Goal: Transaction & Acquisition: Purchase product/service

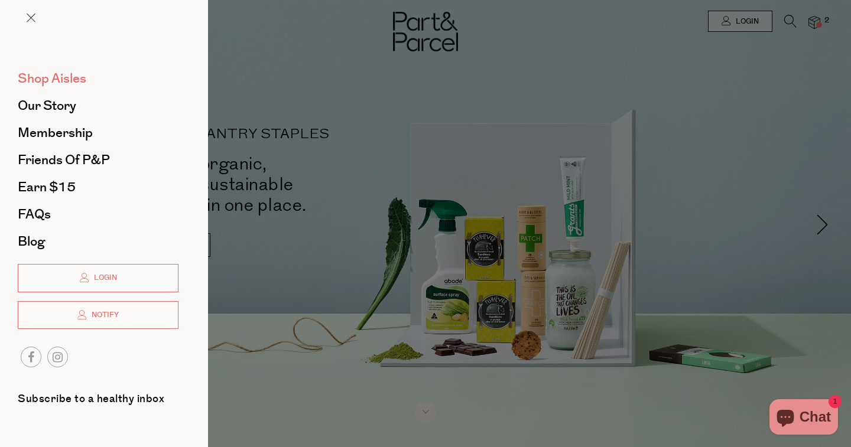
click at [70, 80] on span "Shop Aisles" at bounding box center [52, 78] width 69 height 19
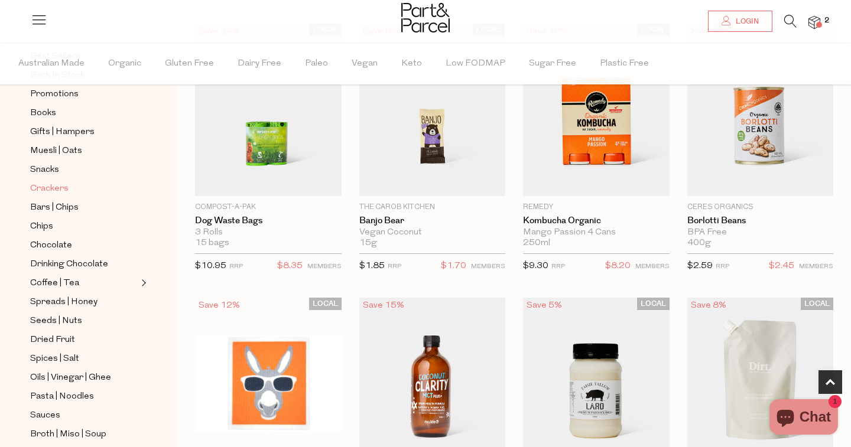
scroll to position [129, 0]
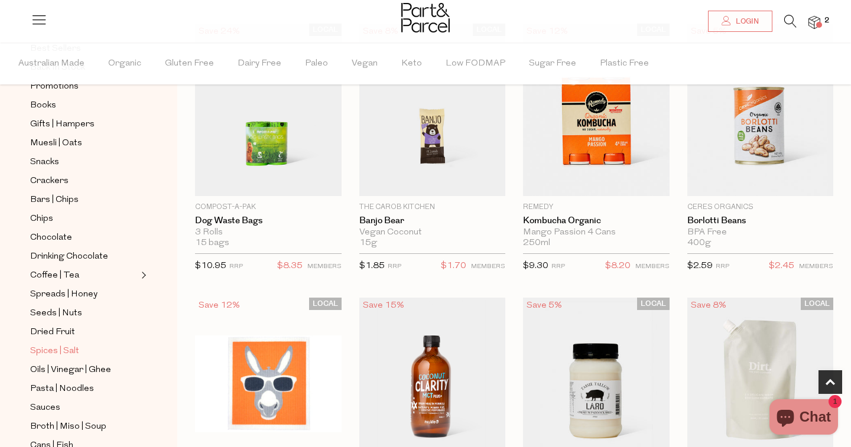
click at [64, 349] on span "Spices | Salt" at bounding box center [54, 352] width 49 height 14
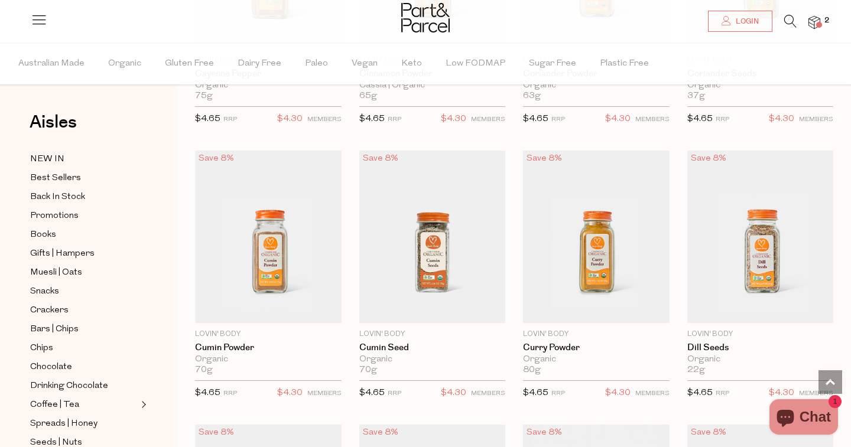
scroll to position [2731, 0]
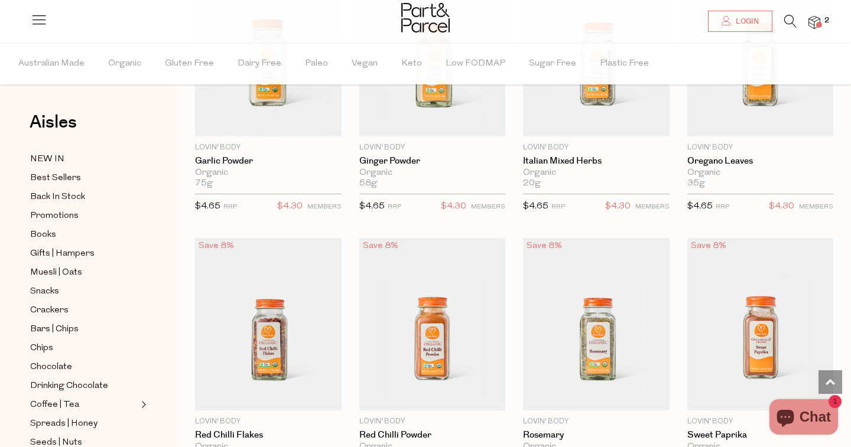
scroll to position [3396, 0]
